Goal: Task Accomplishment & Management: Complete application form

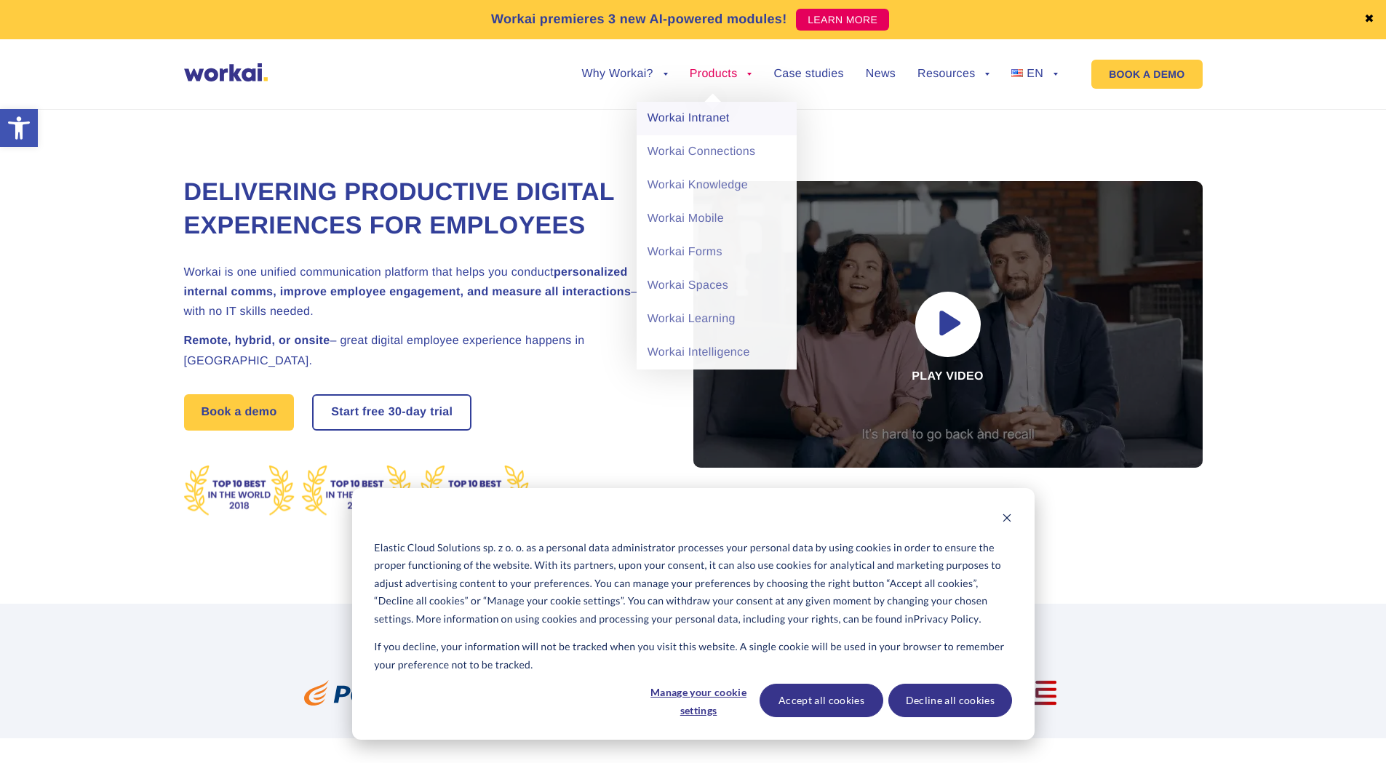
click at [690, 120] on link "Workai Intranet" at bounding box center [717, 118] width 160 height 33
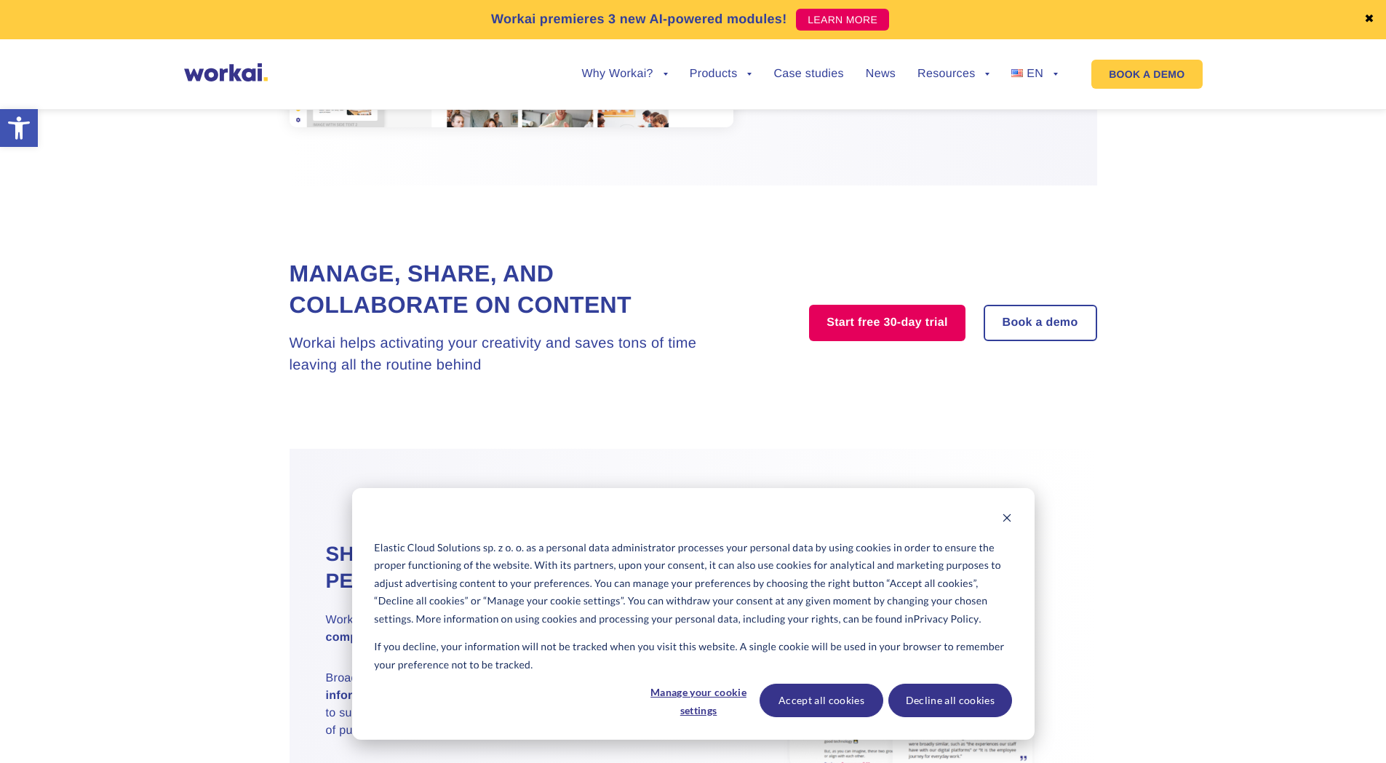
scroll to position [1164, 0]
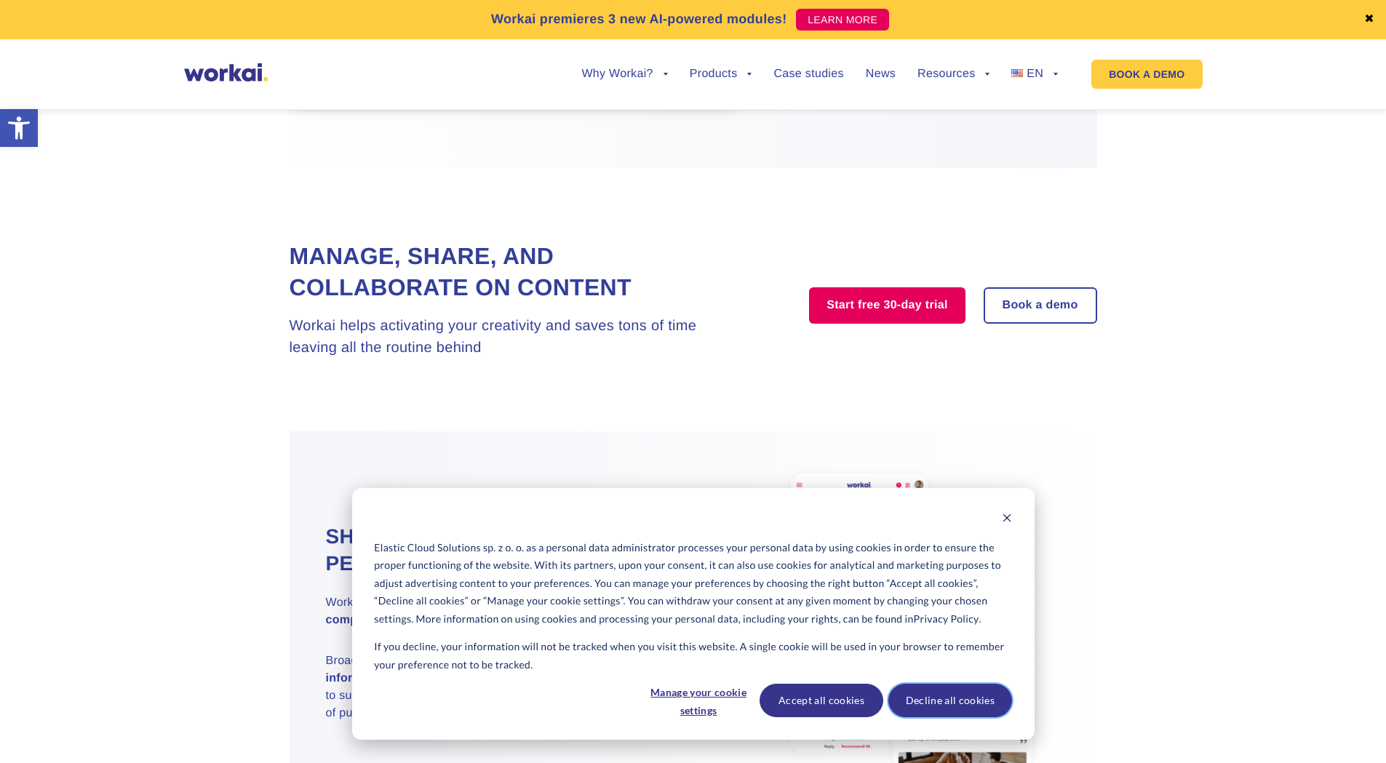
click at [936, 705] on button "Decline all cookies" at bounding box center [950, 700] width 124 height 33
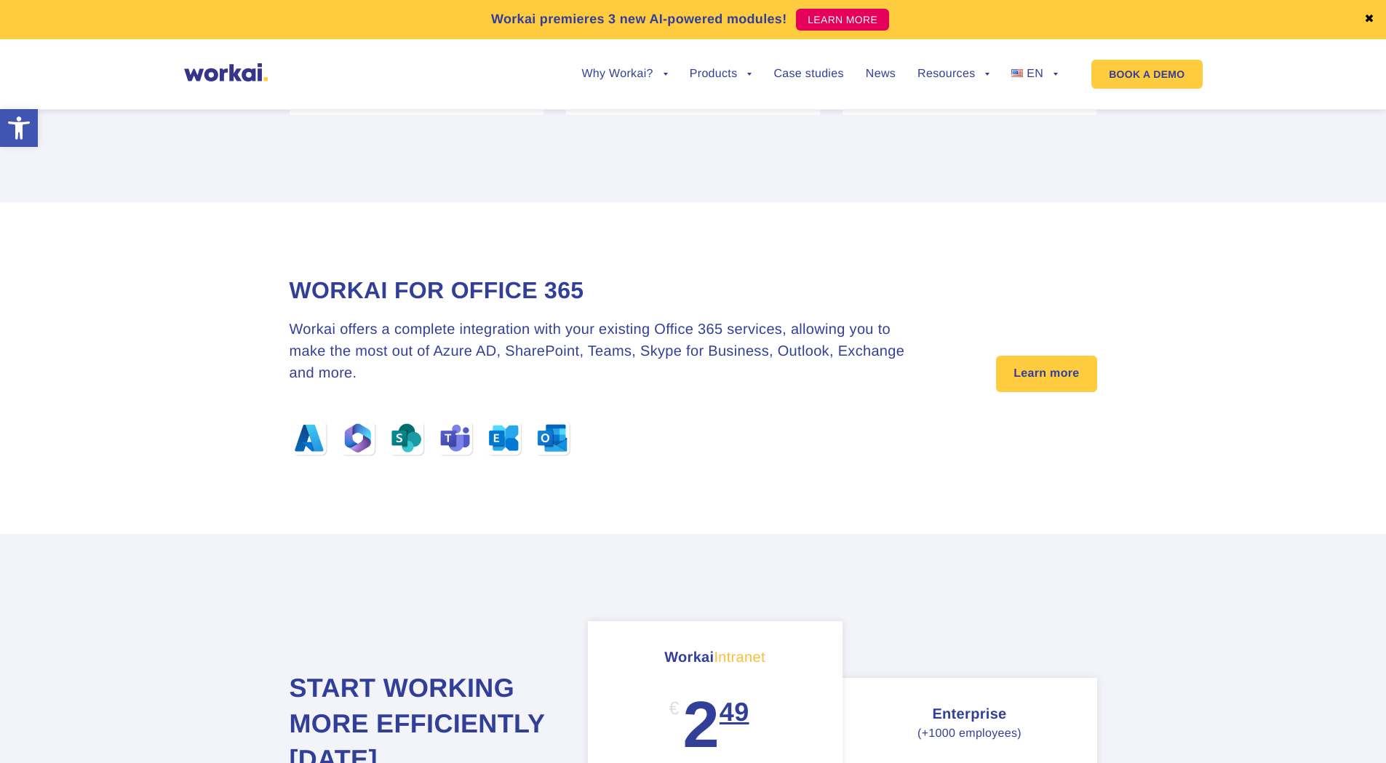
scroll to position [4511, 0]
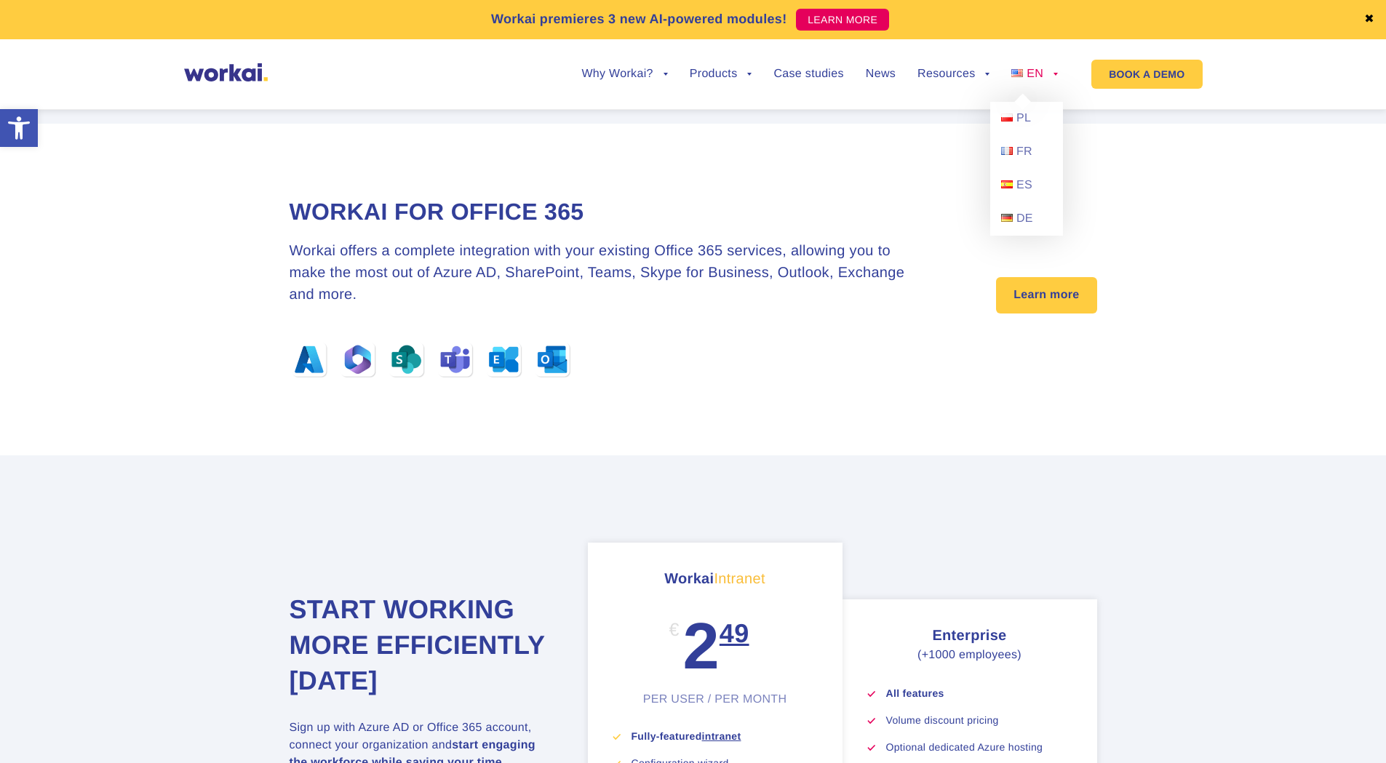
click at [1041, 73] on span "EN" at bounding box center [1035, 74] width 17 height 12
click at [1034, 114] on link "PL" at bounding box center [1026, 118] width 73 height 33
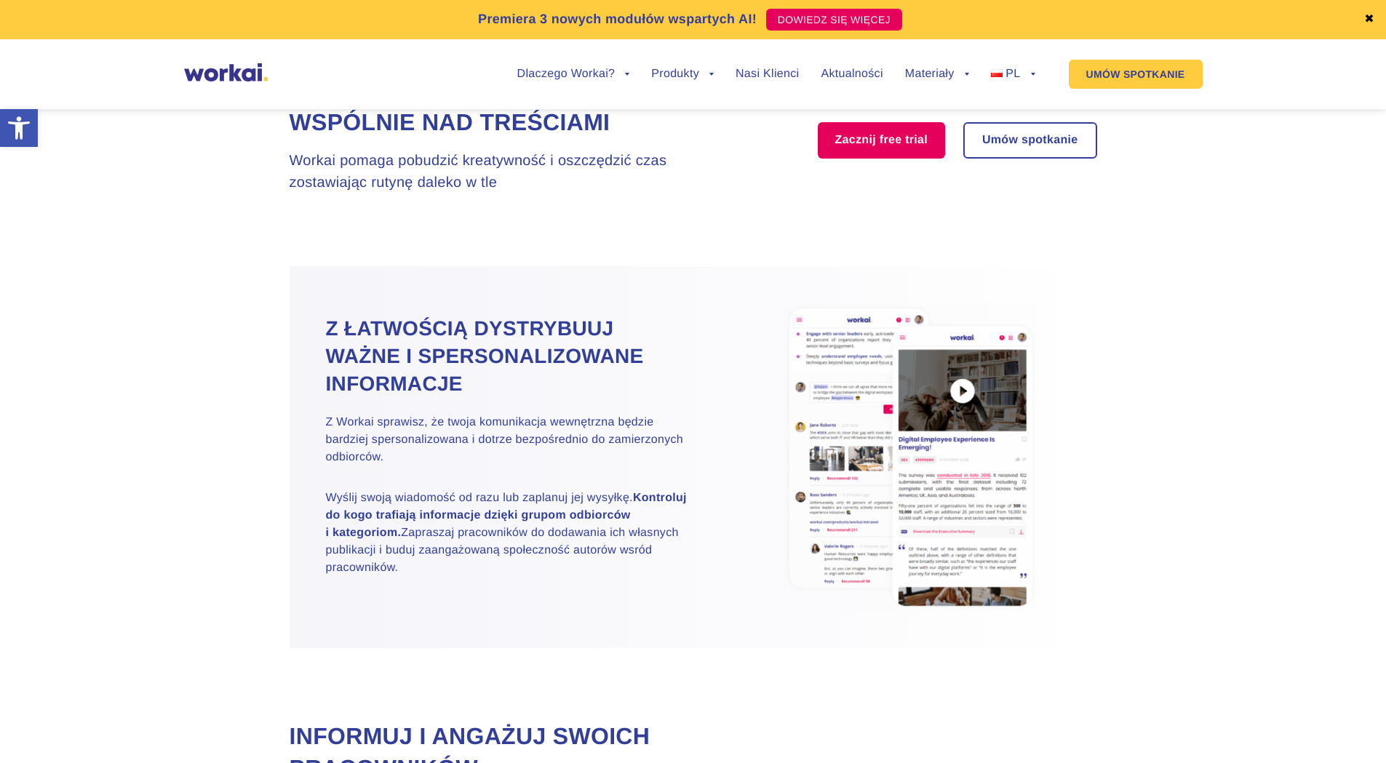
scroll to position [1601, 0]
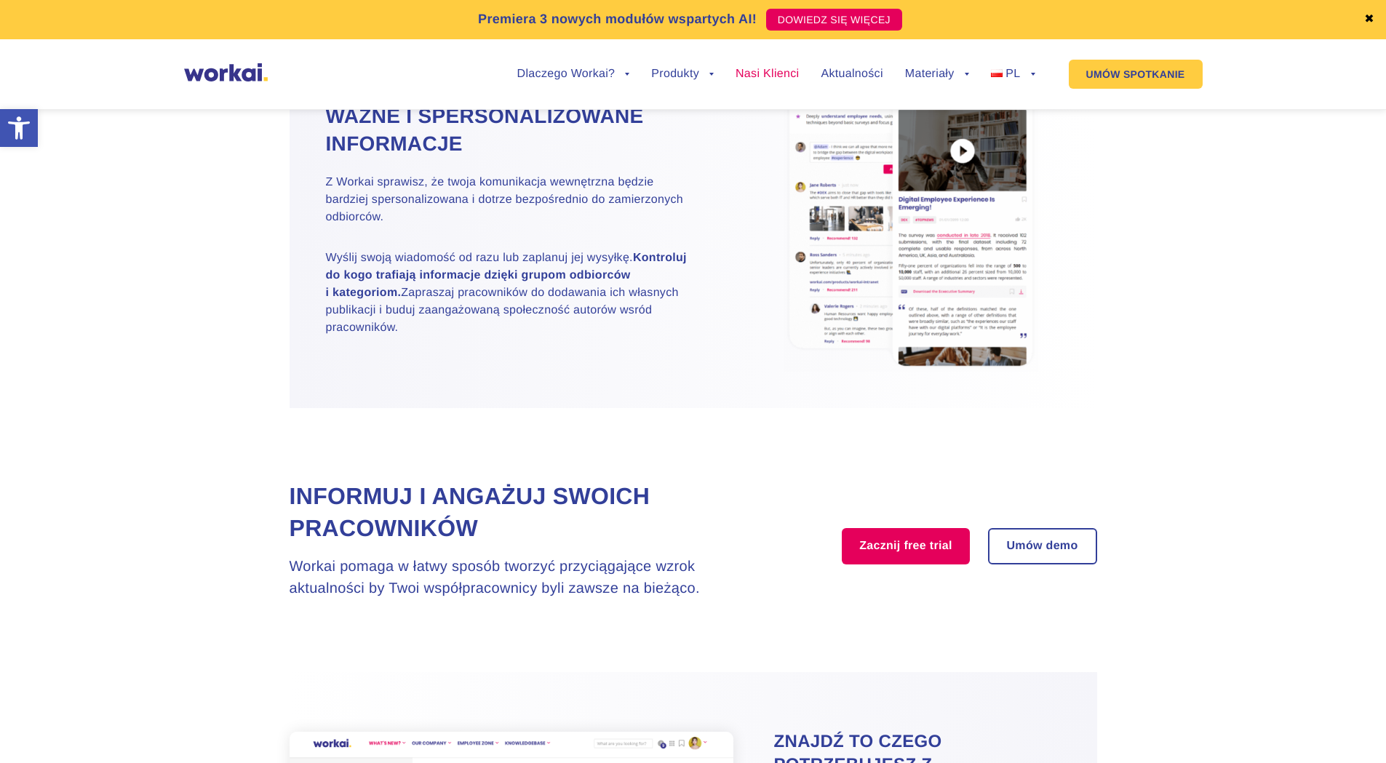
click at [739, 77] on link "Nasi Klienci" at bounding box center [767, 74] width 63 height 12
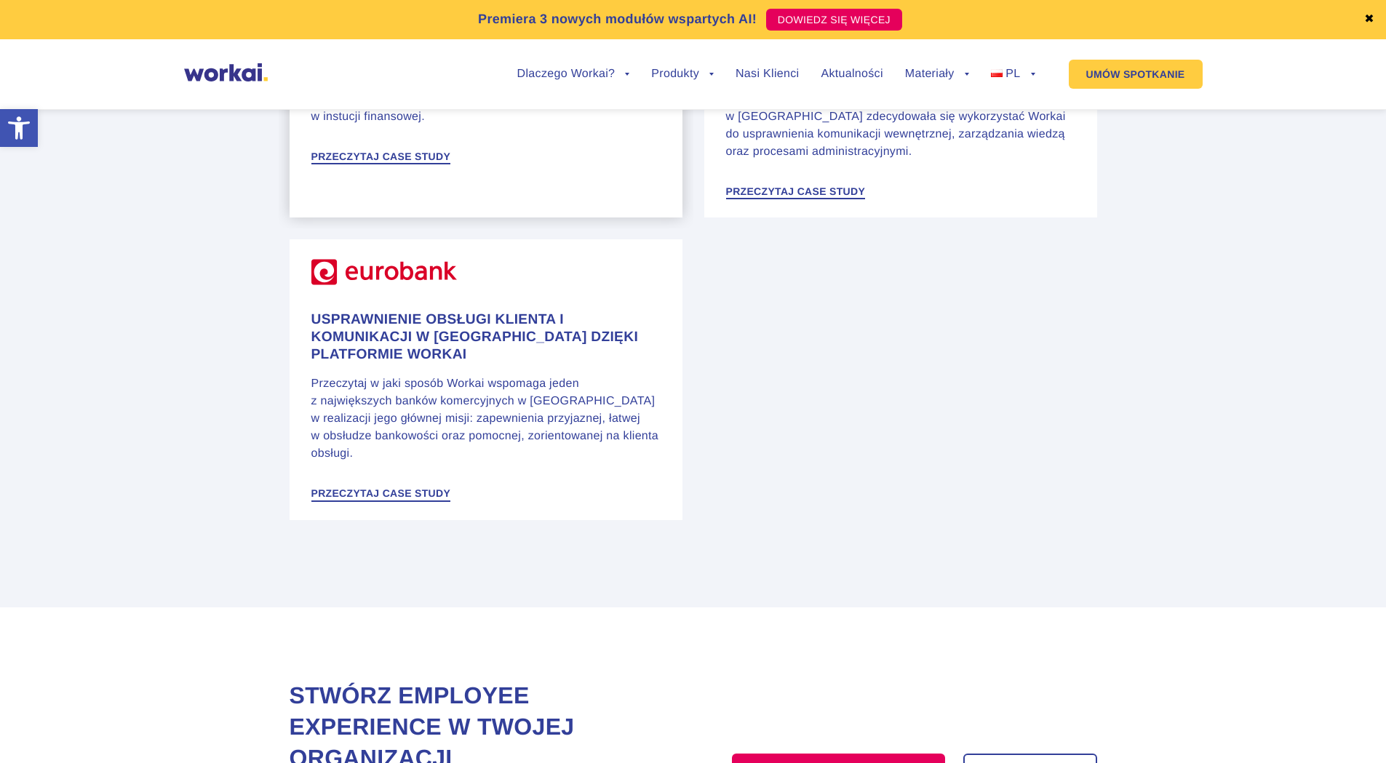
scroll to position [2918, 0]
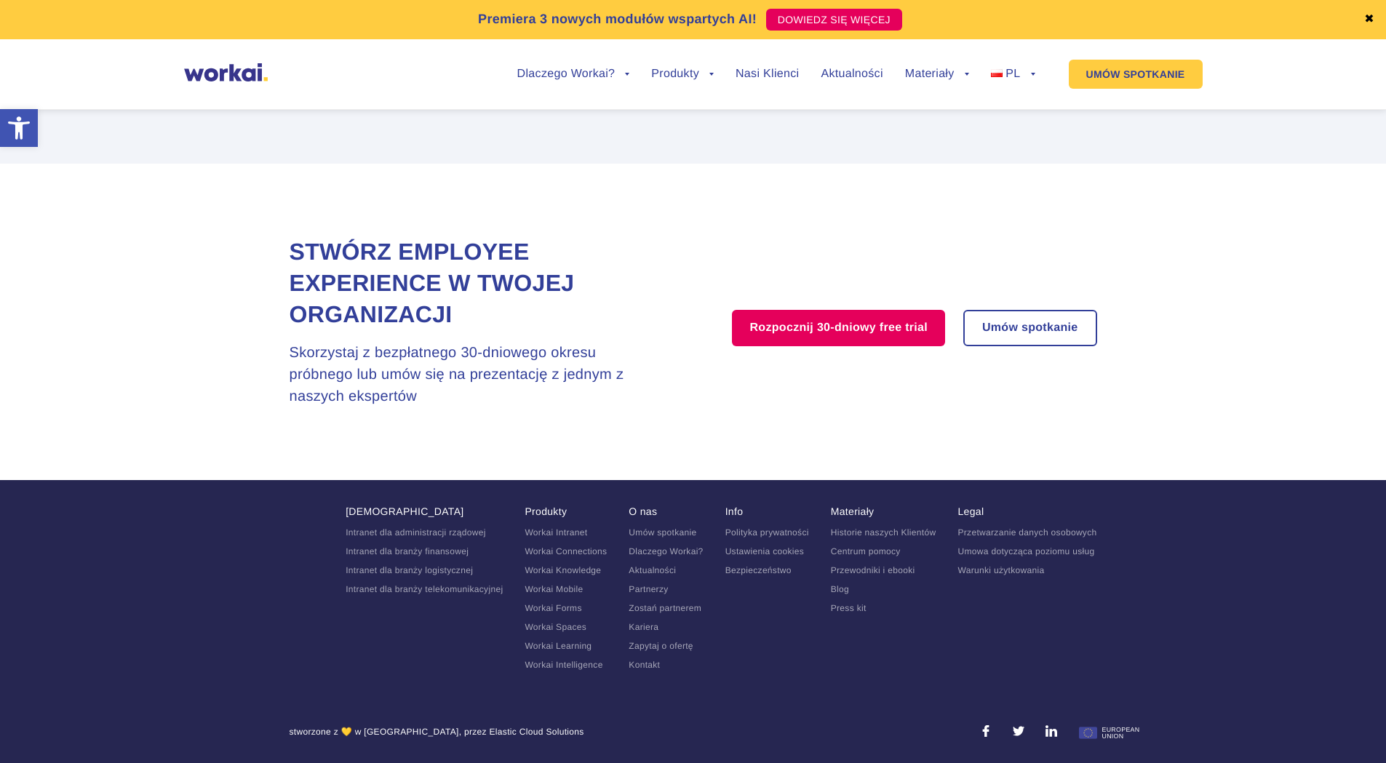
click at [629, 622] on link "Kariera" at bounding box center [644, 627] width 30 height 10
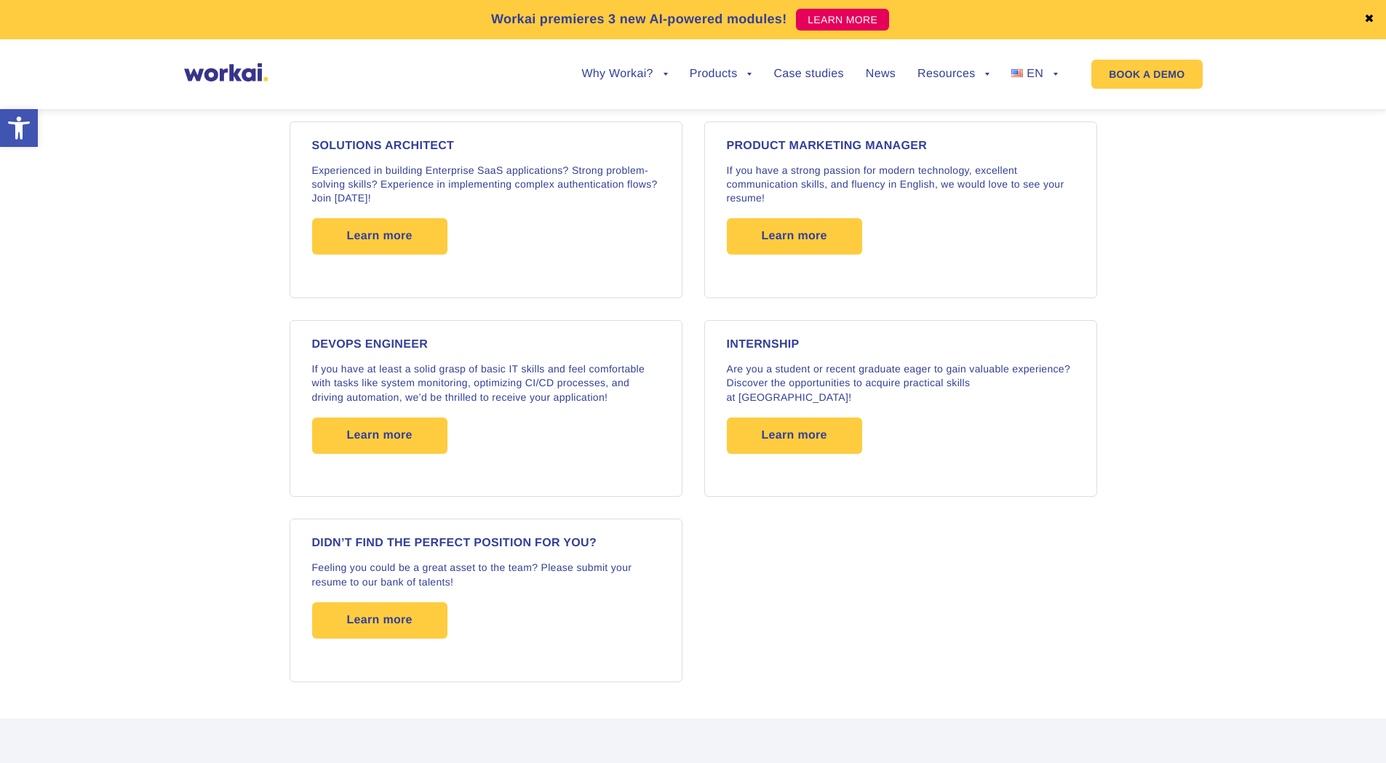
scroll to position [2255, 0]
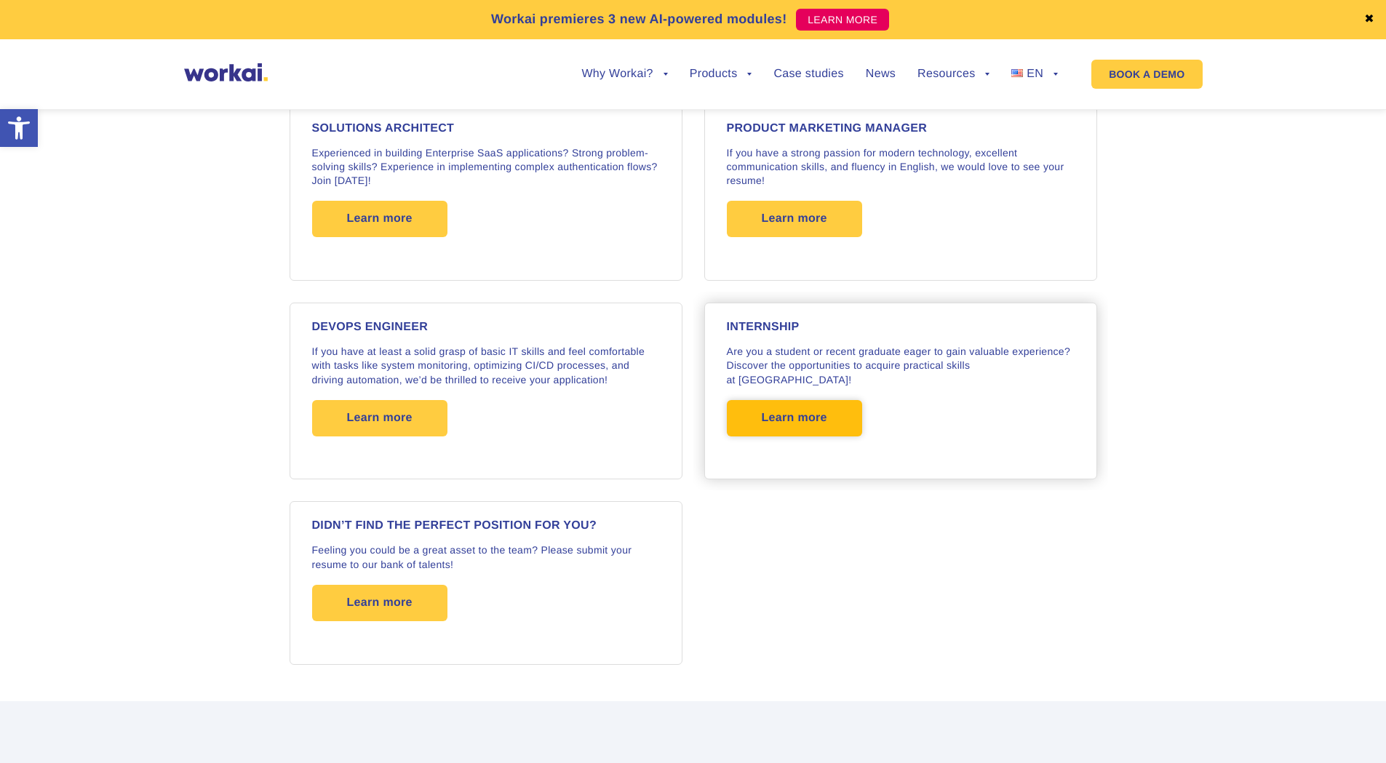
click at [776, 408] on span "Learn more" at bounding box center [794, 418] width 65 height 36
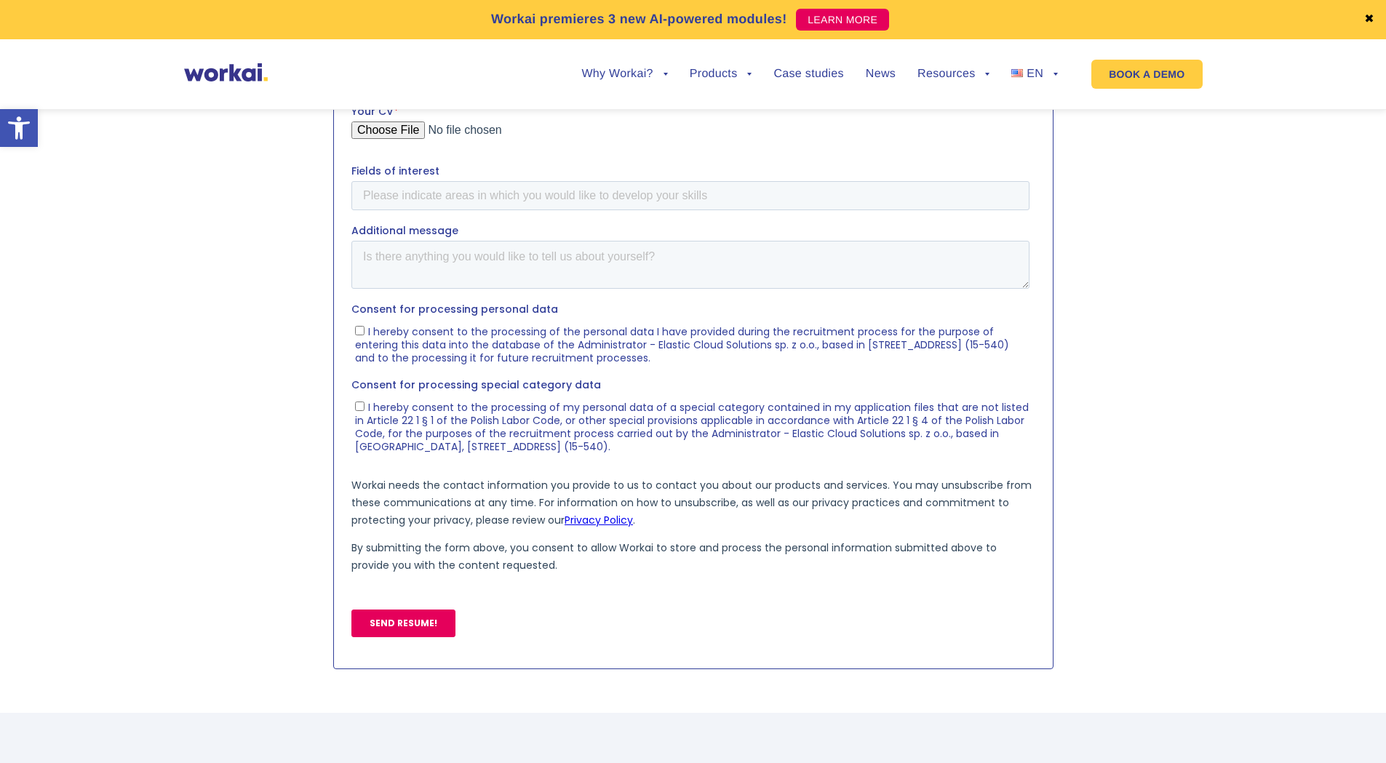
scroll to position [873, 0]
